Goal: Task Accomplishment & Management: Manage account settings

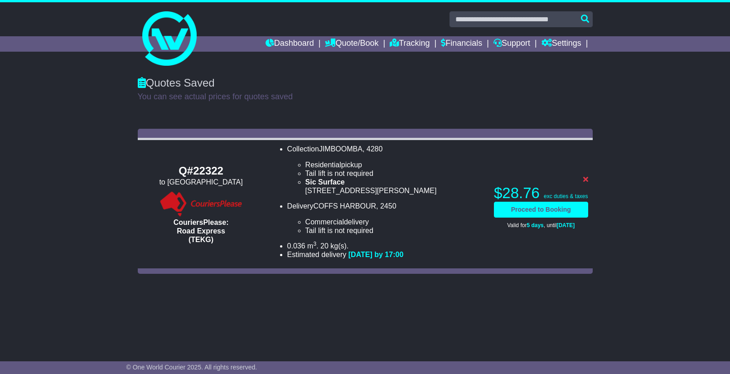
drag, startPoint x: 80, startPoint y: 340, endPoint x: 92, endPoint y: 364, distance: 26.8
click at [92, 364] on div "Dashboard Quote/Book Domestic International Saved Quotes" at bounding box center [365, 183] width 730 height 363
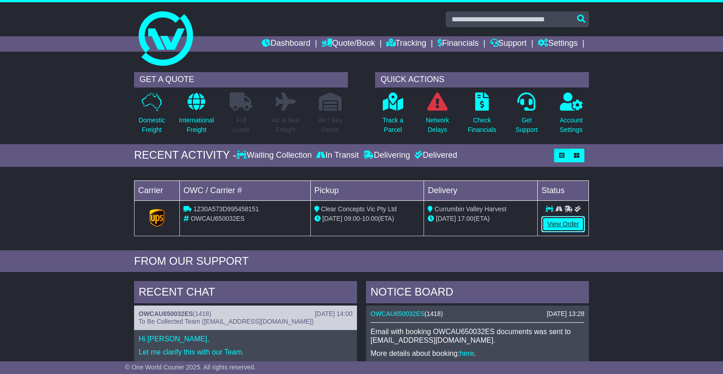
click at [560, 224] on link "View Order" at bounding box center [564, 224] width 44 height 16
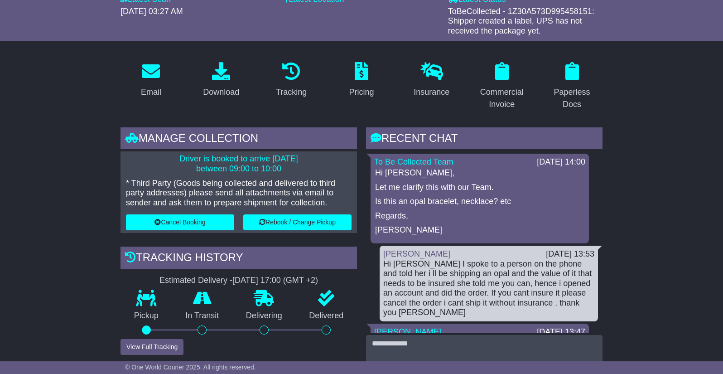
scroll to position [121, 0]
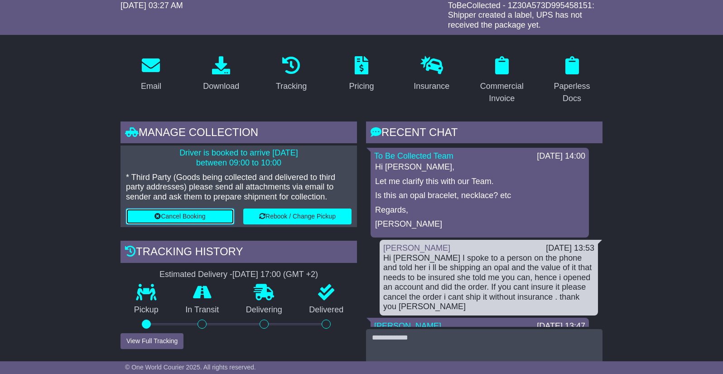
click at [203, 218] on button "Cancel Booking" at bounding box center [180, 216] width 108 height 16
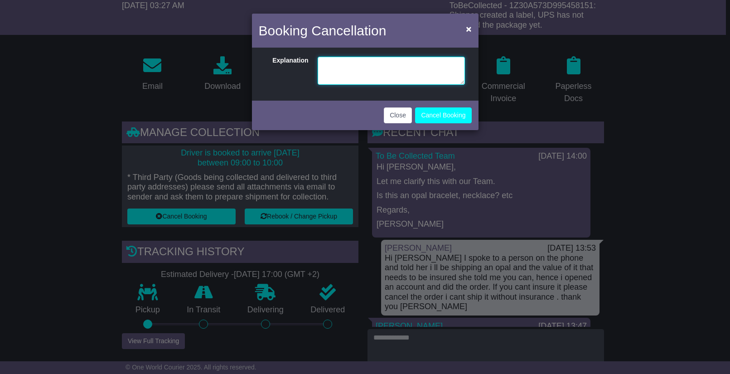
click at [362, 62] on textarea at bounding box center [391, 71] width 147 height 28
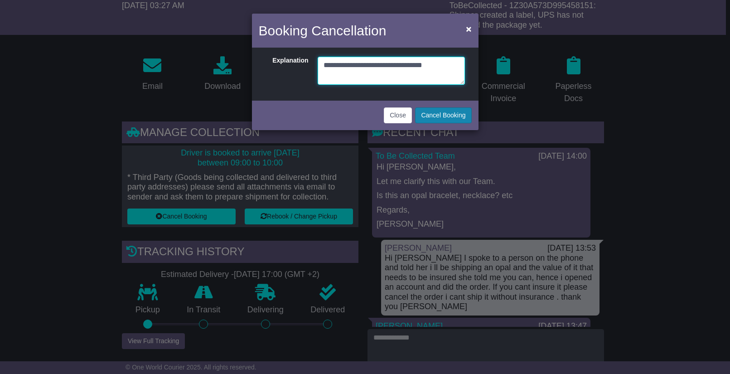
type textarea "**********"
click at [460, 116] on button "Cancel Booking" at bounding box center [443, 115] width 56 height 16
